Goal: Obtain resource: Download file/media

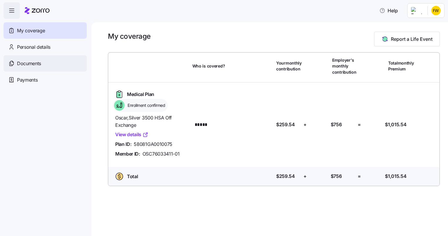
click at [24, 61] on span "Documents" at bounding box center [29, 63] width 24 height 7
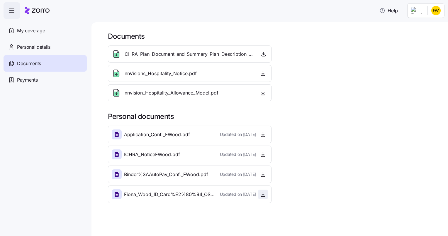
click at [263, 195] on icon "button" at bounding box center [263, 194] width 6 height 6
click at [264, 55] on icon "button" at bounding box center [264, 54] width 6 height 6
click at [265, 153] on icon "button" at bounding box center [263, 154] width 6 height 6
click at [264, 56] on icon "button" at bounding box center [264, 55] width 4 height 1
click at [261, 94] on icon "button" at bounding box center [263, 94] width 4 height 1
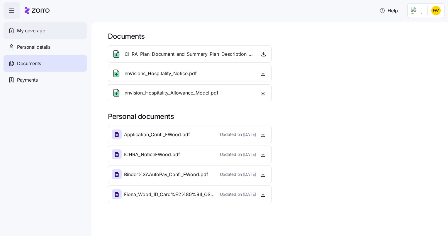
click at [32, 30] on span "My coverage" at bounding box center [31, 30] width 28 height 7
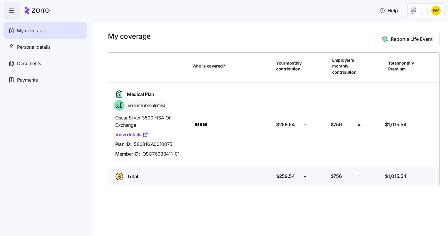
click at [130, 135] on link "View details" at bounding box center [131, 134] width 33 height 7
click at [435, 12] on html "Help My coverage Personal details Documents Partners hub Payments My coverage R…" at bounding box center [224, 116] width 448 height 232
click at [420, 36] on div "Log out" at bounding box center [420, 36] width 23 height 6
